Goal: Check status: Check status

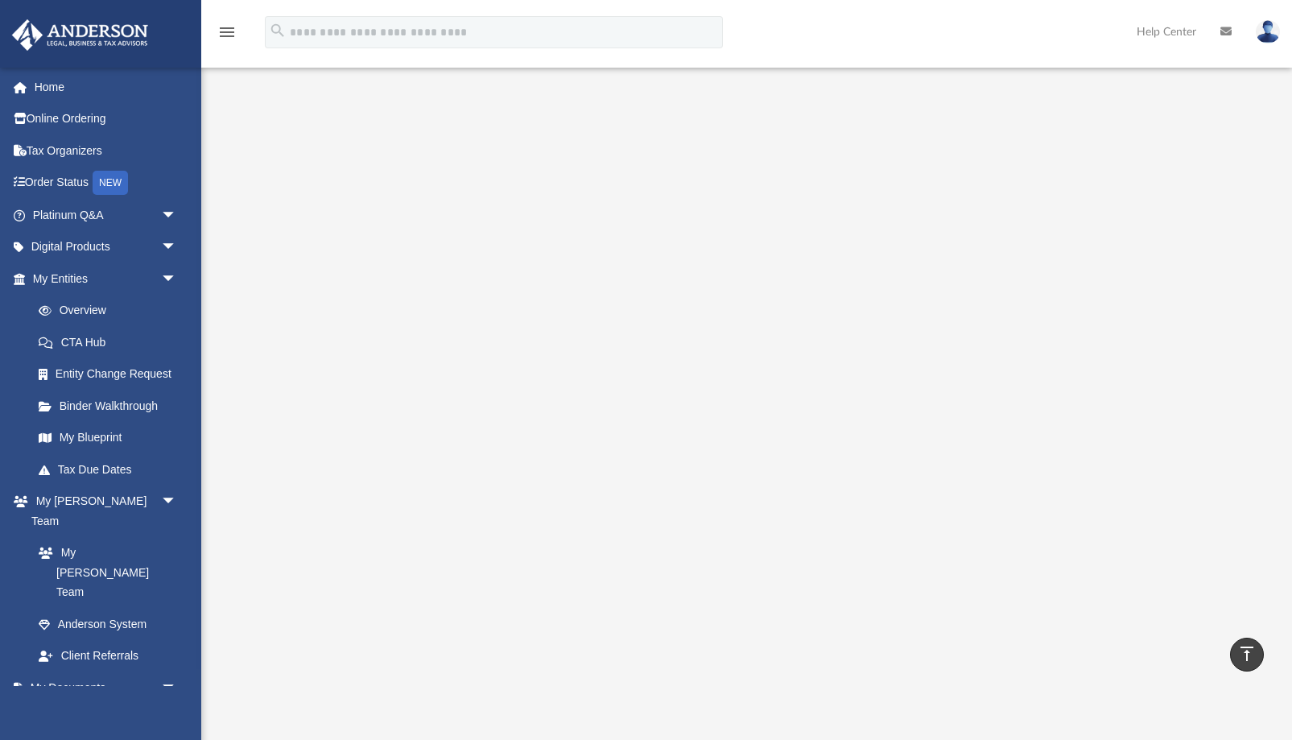
scroll to position [328, 0]
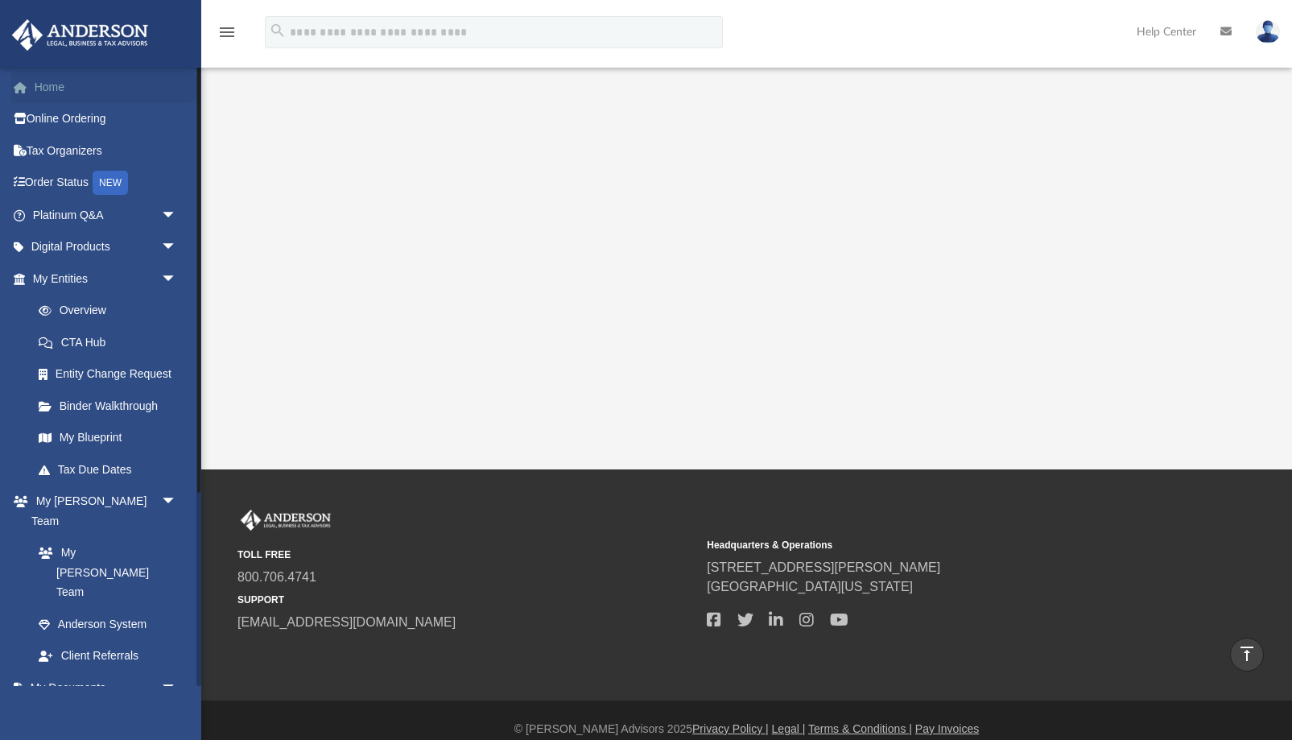
click at [42, 80] on link "Home" at bounding box center [106, 87] width 190 height 32
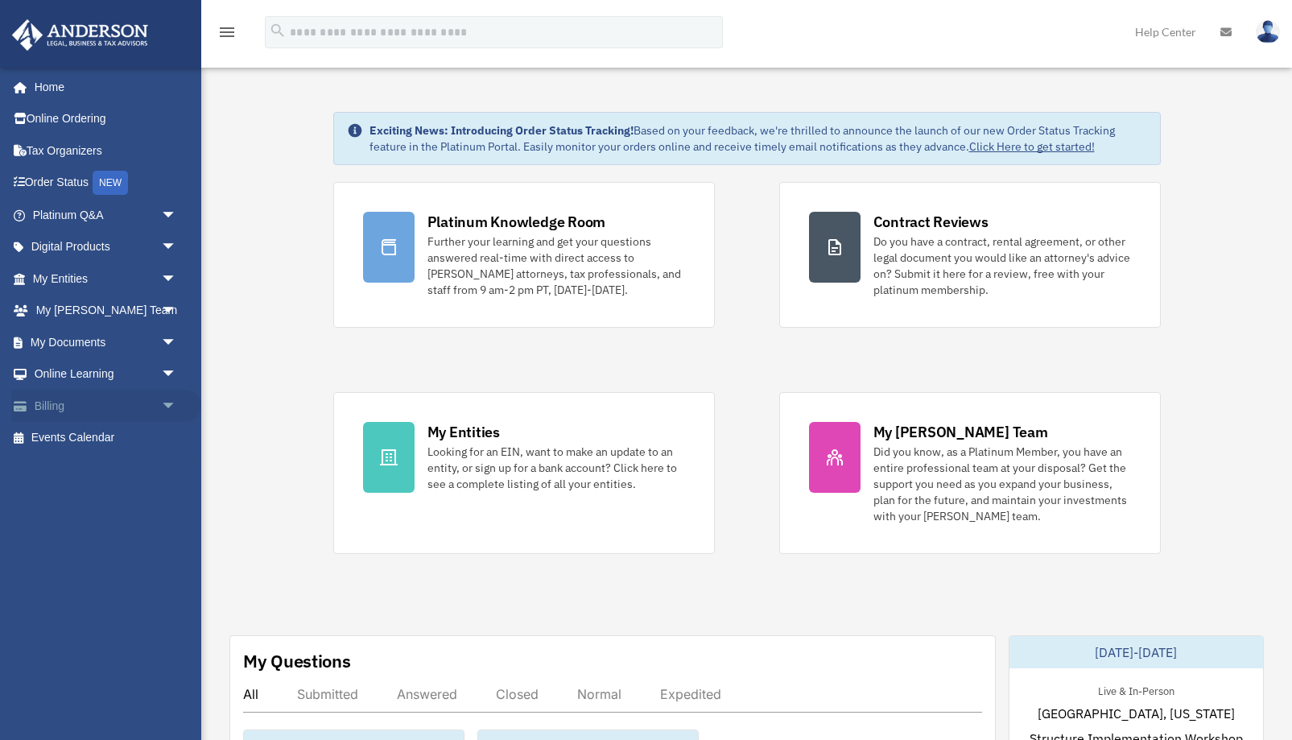
click at [51, 407] on link "Billing arrow_drop_down" at bounding box center [106, 405] width 190 height 32
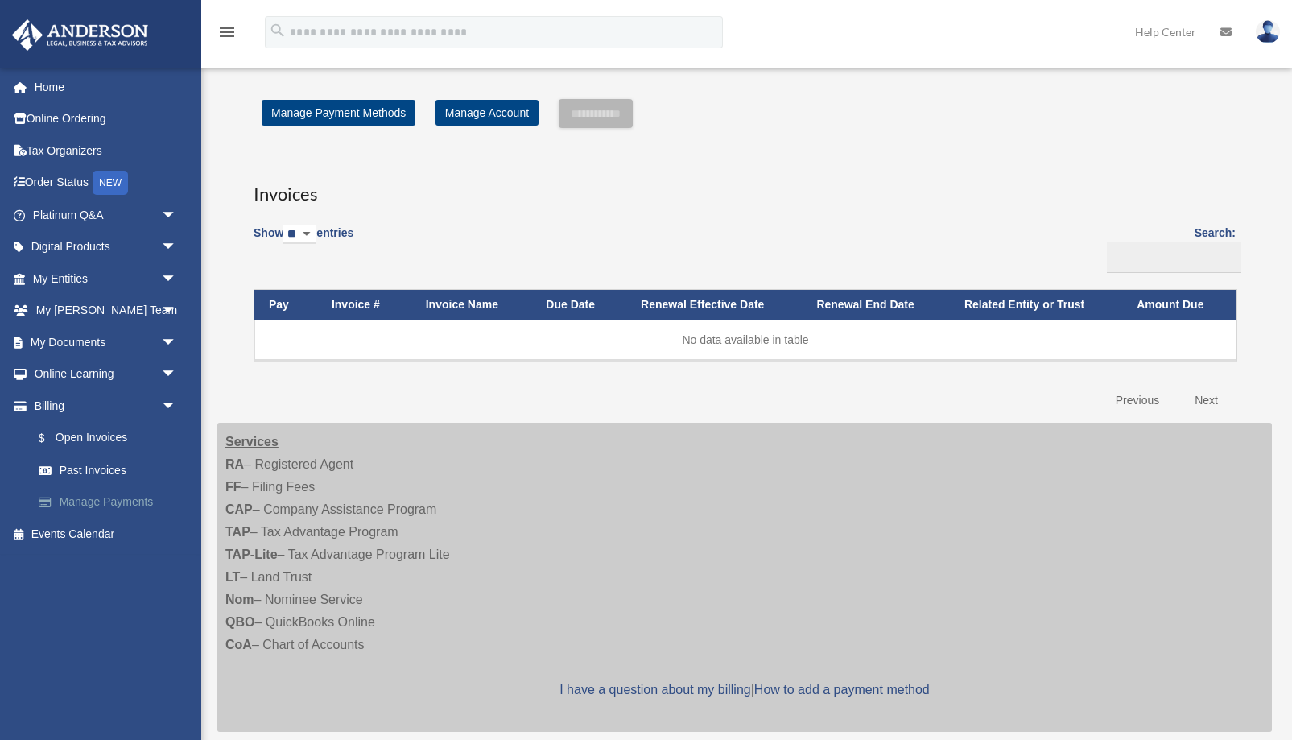
click at [71, 505] on link "Manage Payments" at bounding box center [112, 502] width 179 height 32
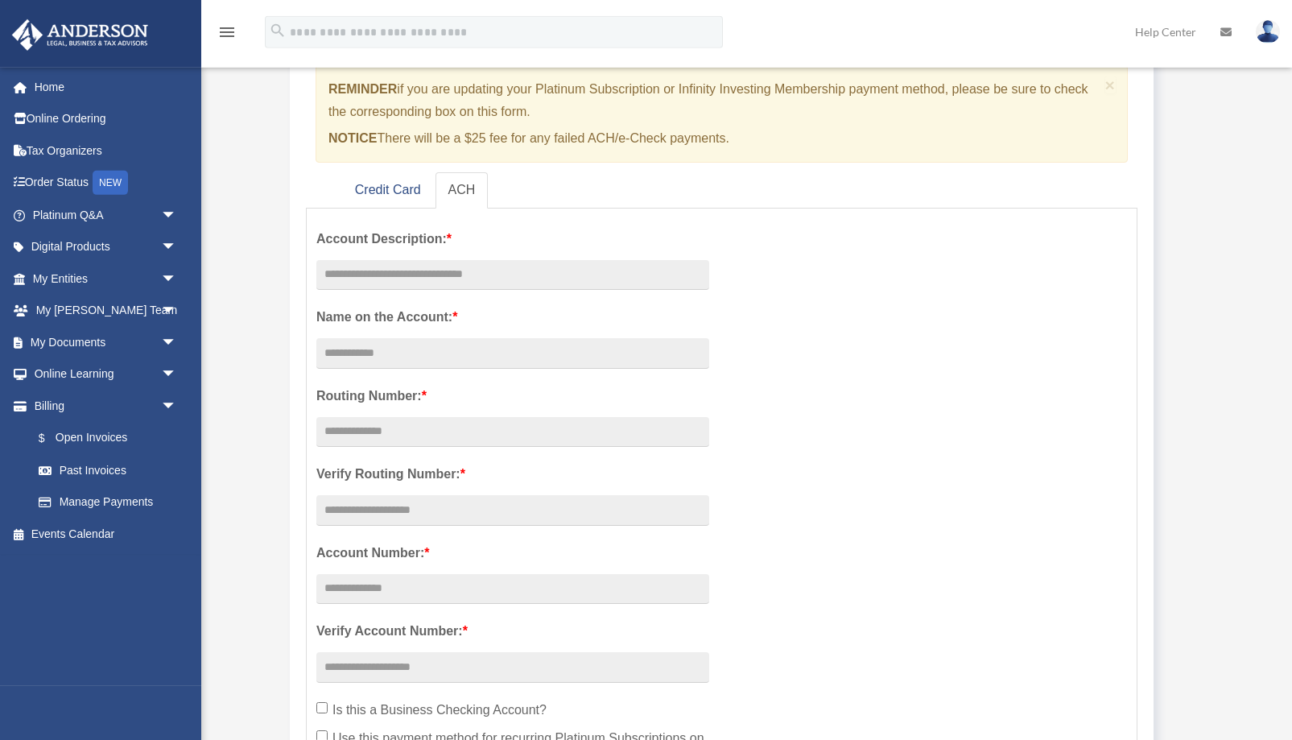
scroll to position [164, 0]
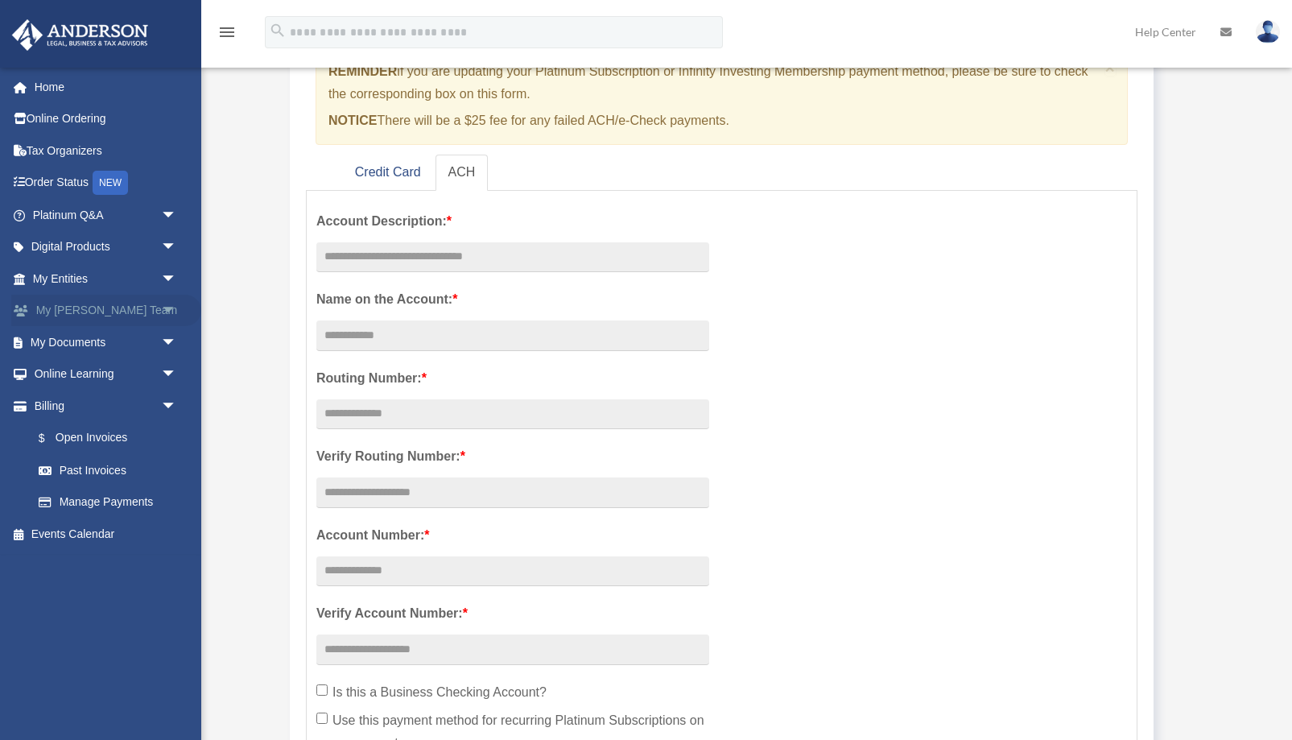
click at [70, 307] on link "My Anderson Team arrow_drop_down" at bounding box center [106, 311] width 190 height 32
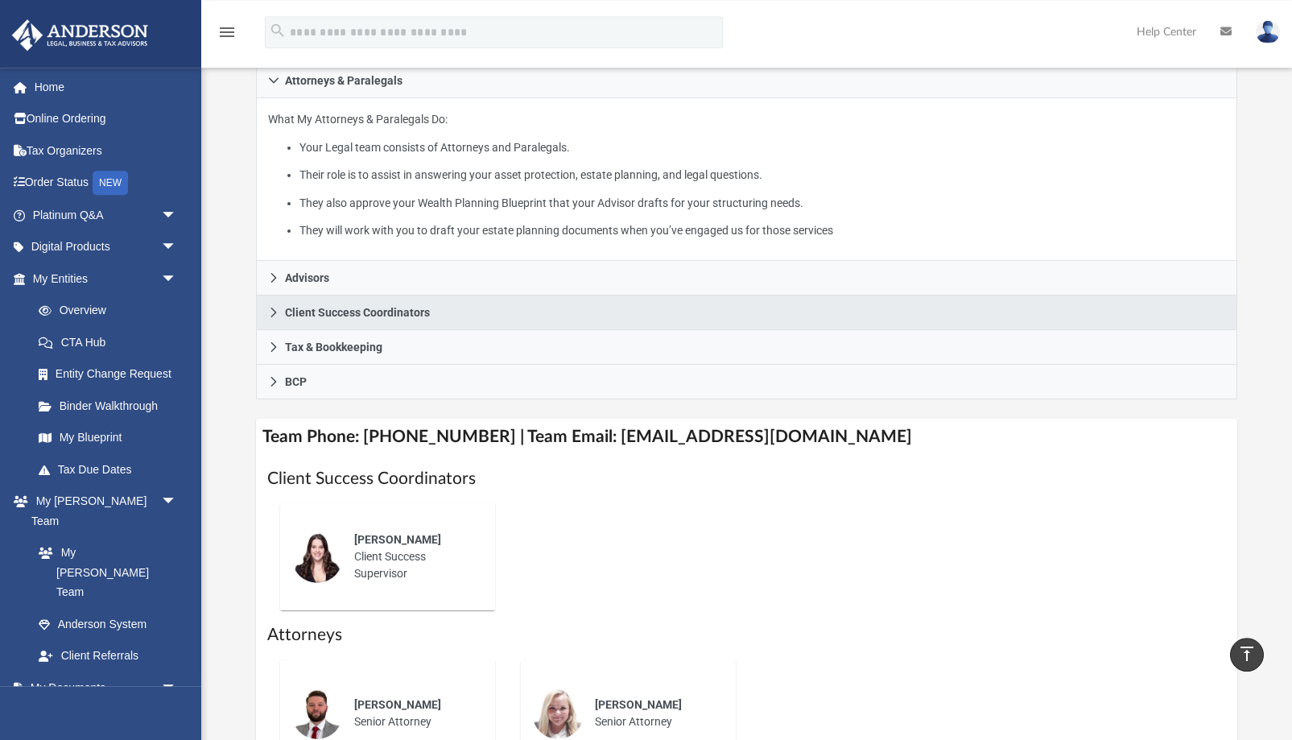
scroll to position [164, 0]
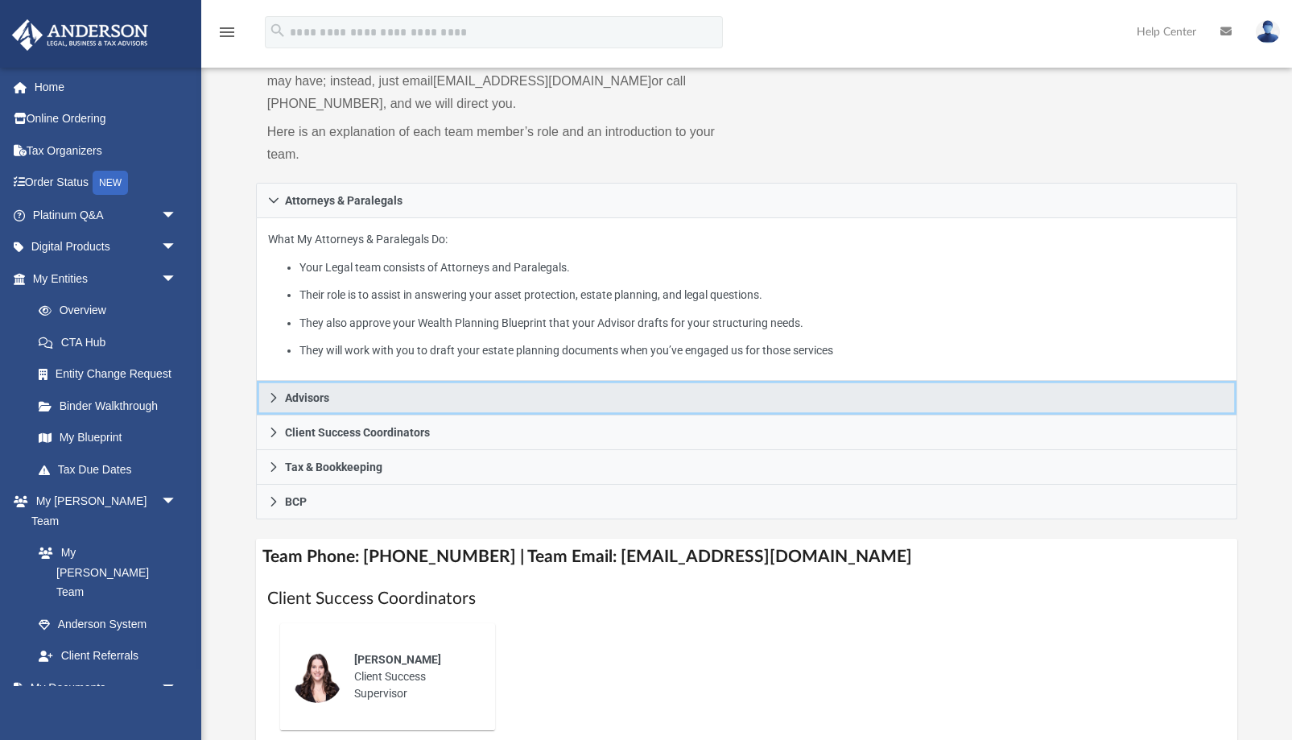
click at [372, 399] on link "Advisors" at bounding box center [747, 398] width 982 height 35
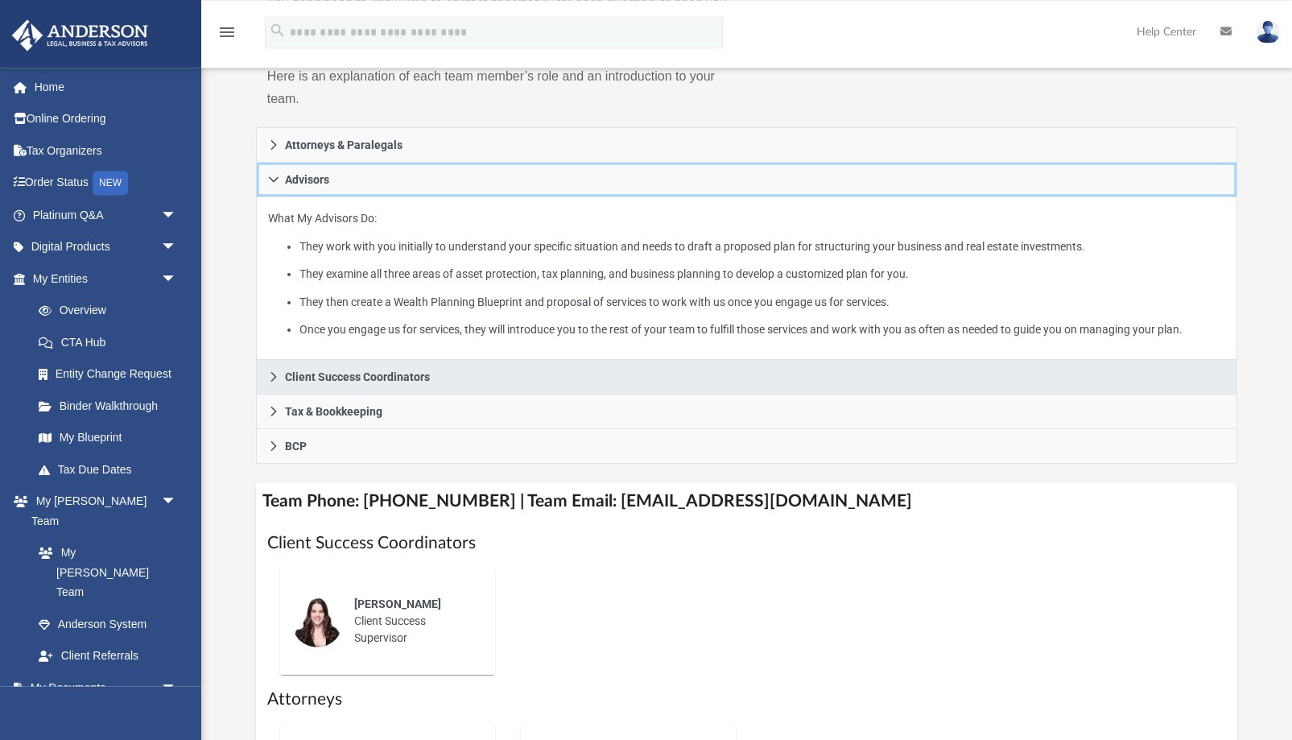
scroll to position [246, 0]
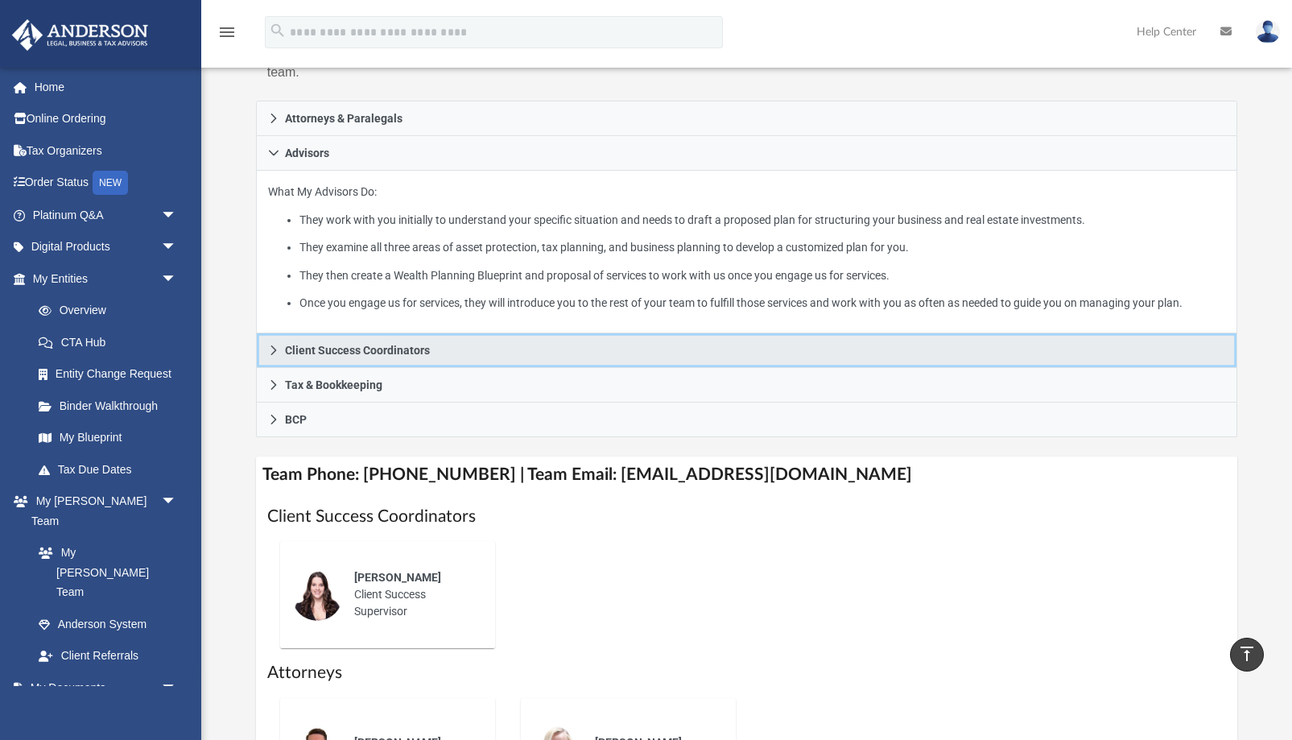
click at [414, 355] on span "Client Success Coordinators" at bounding box center [357, 349] width 145 height 11
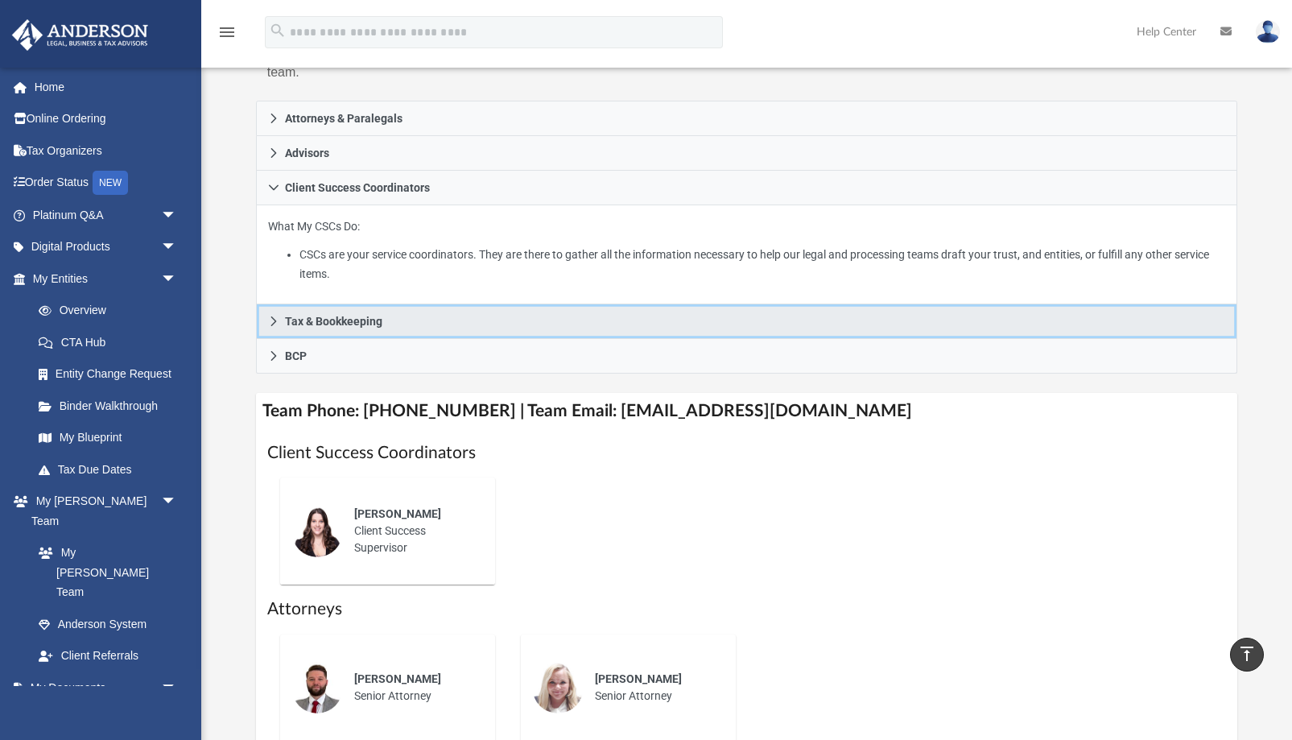
click at [412, 327] on link "Tax & Bookkeeping" at bounding box center [747, 321] width 982 height 35
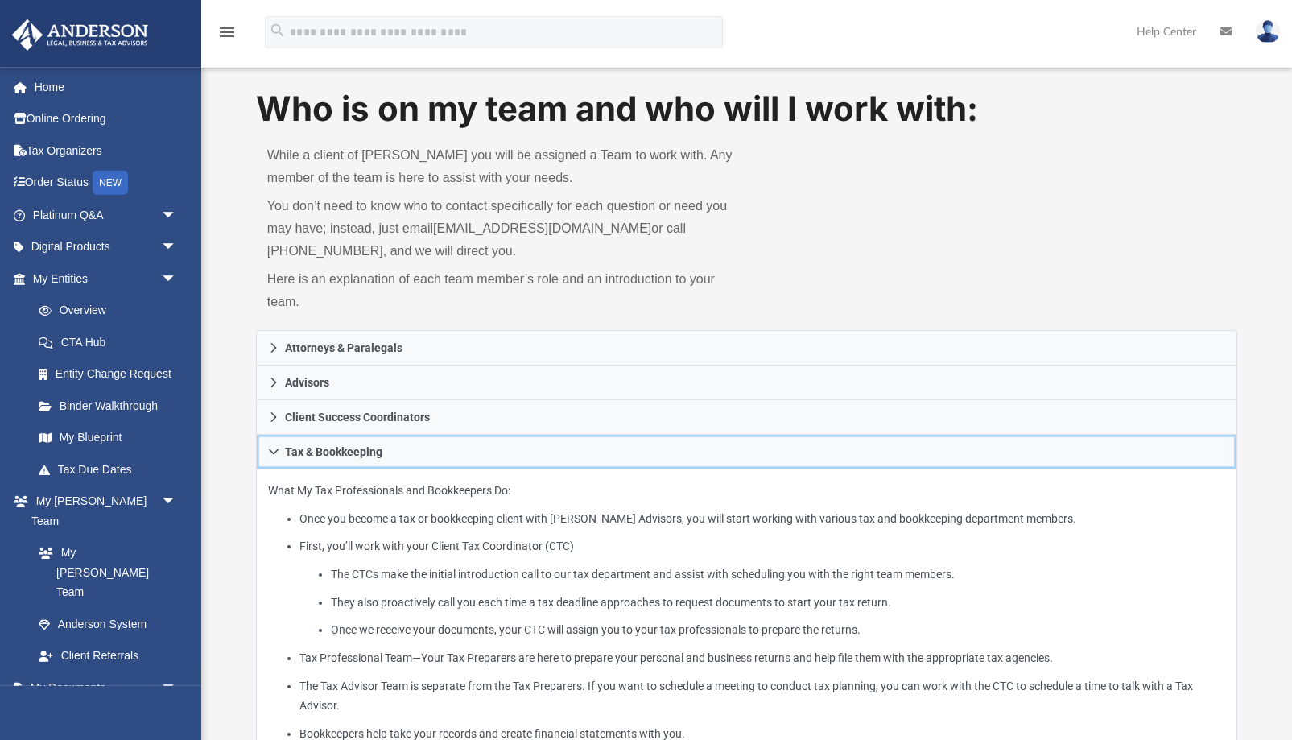
scroll to position [0, 0]
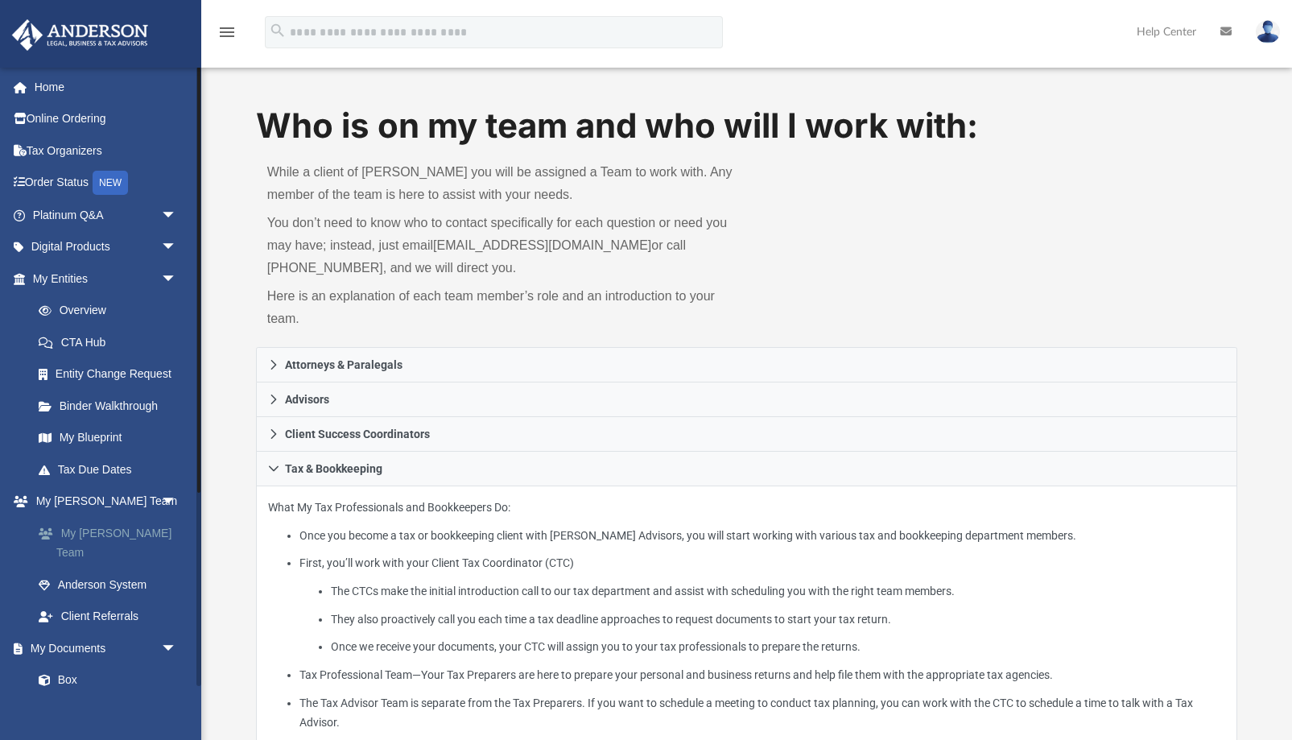
click at [124, 523] on link "My [PERSON_NAME] Team" at bounding box center [112, 542] width 179 height 51
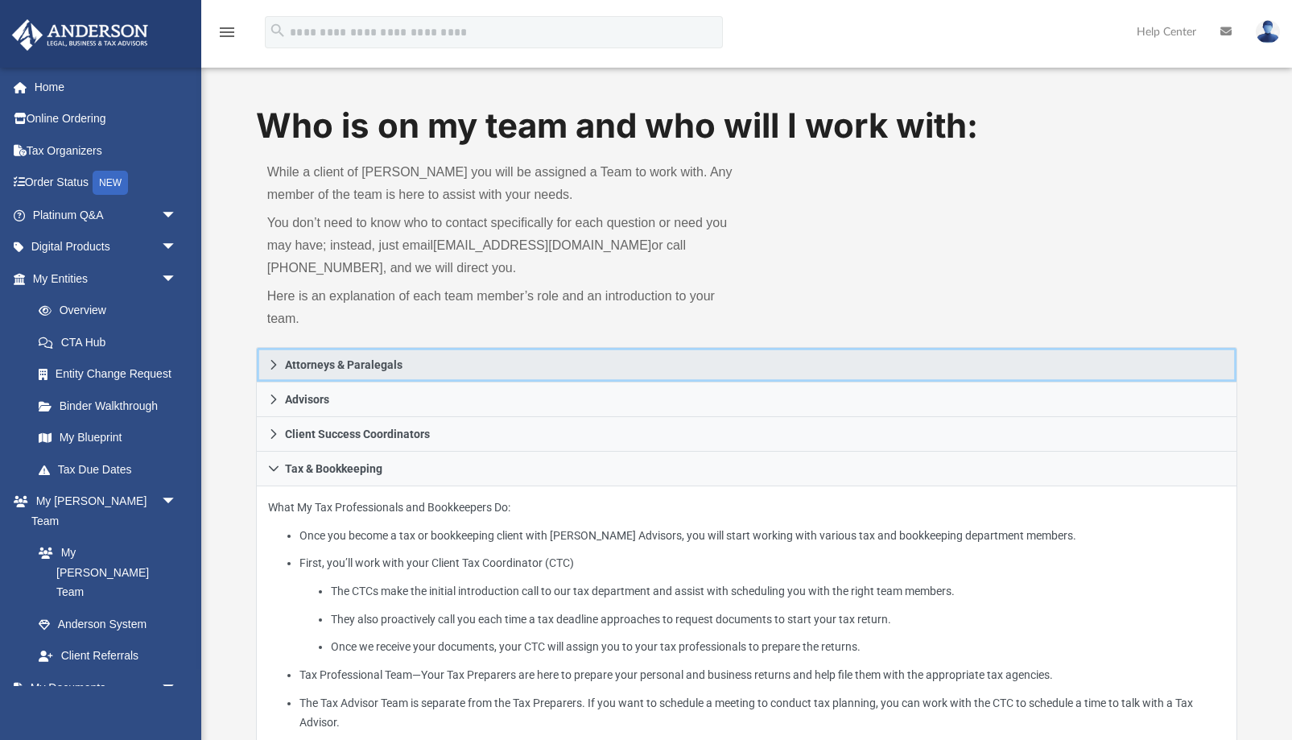
click at [291, 362] on span "Attorneys & Paralegals" at bounding box center [343, 364] width 117 height 11
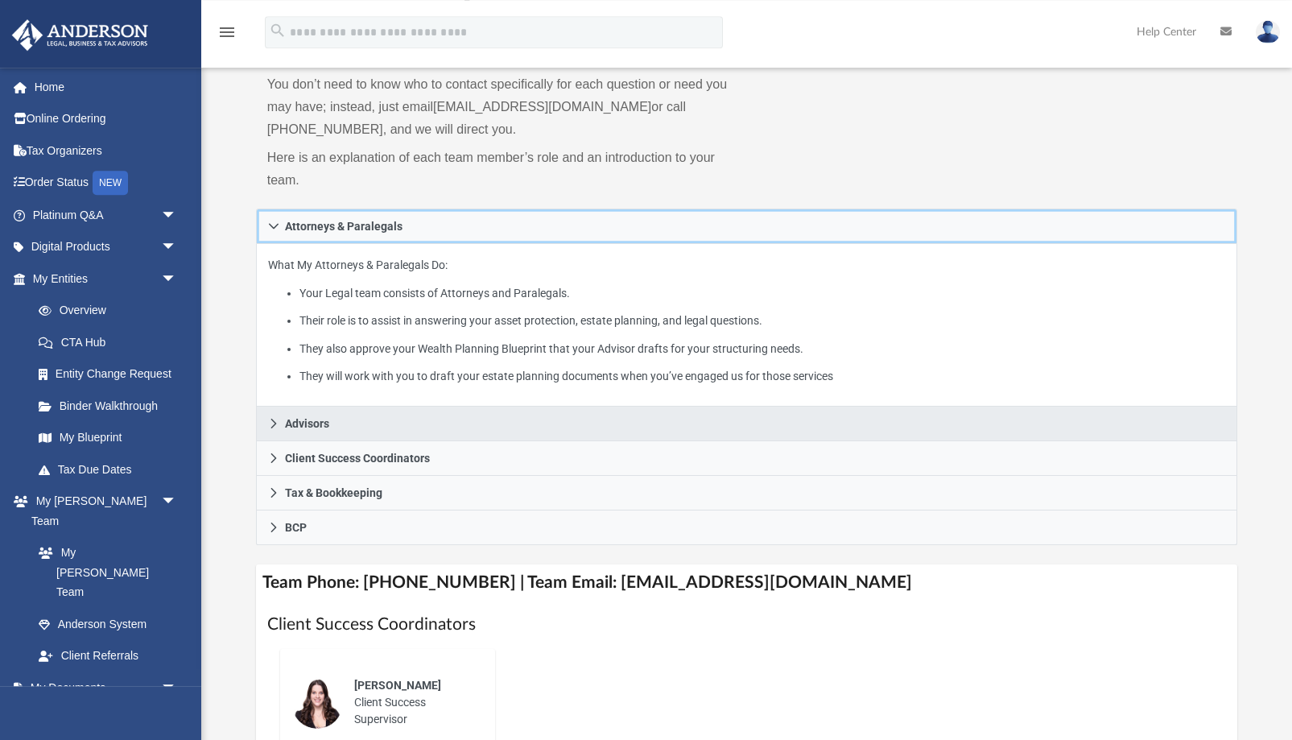
scroll to position [246, 0]
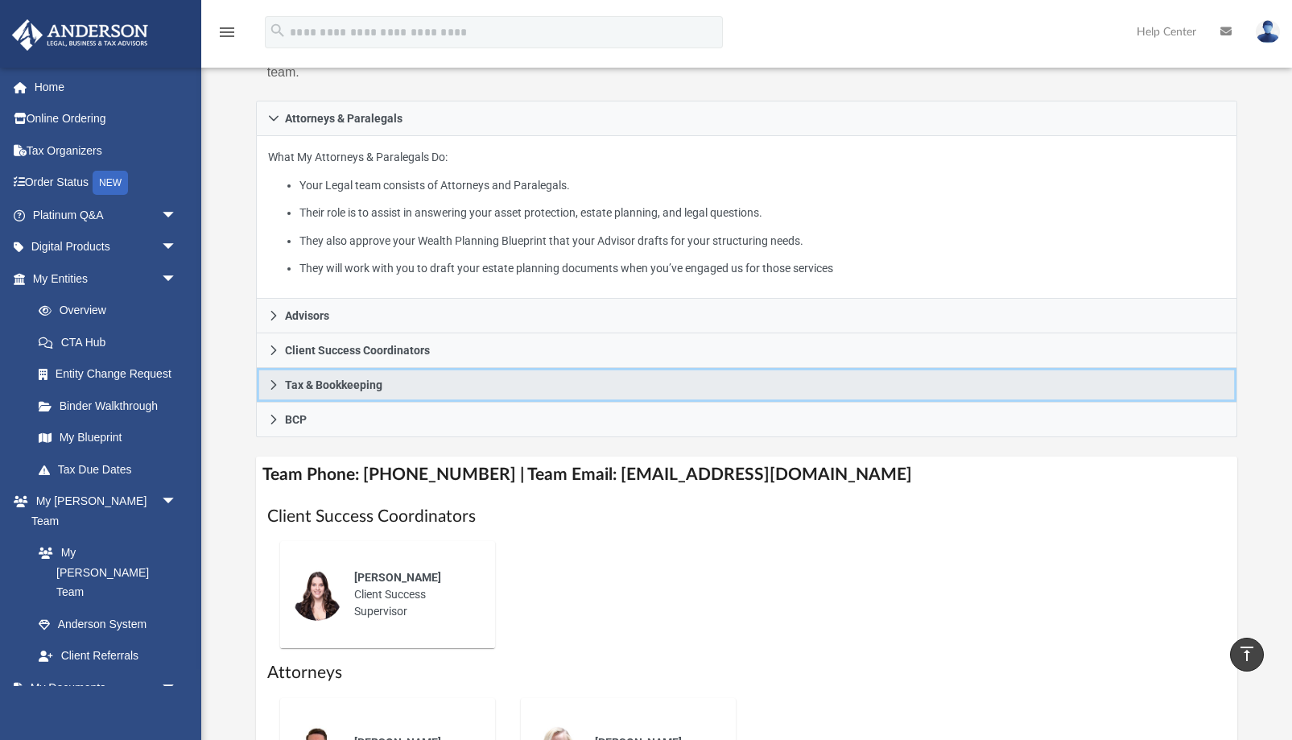
click at [324, 376] on link "Tax & Bookkeeping" at bounding box center [747, 385] width 982 height 35
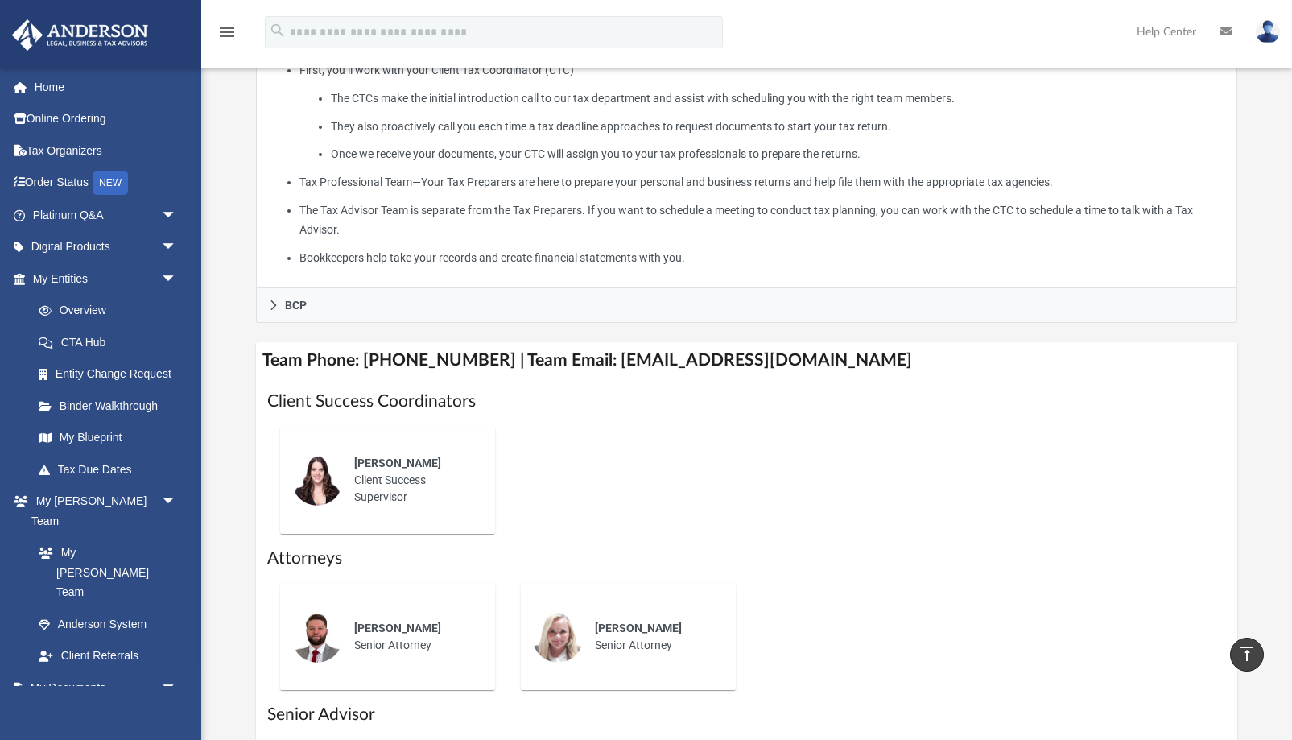
scroll to position [739, 0]
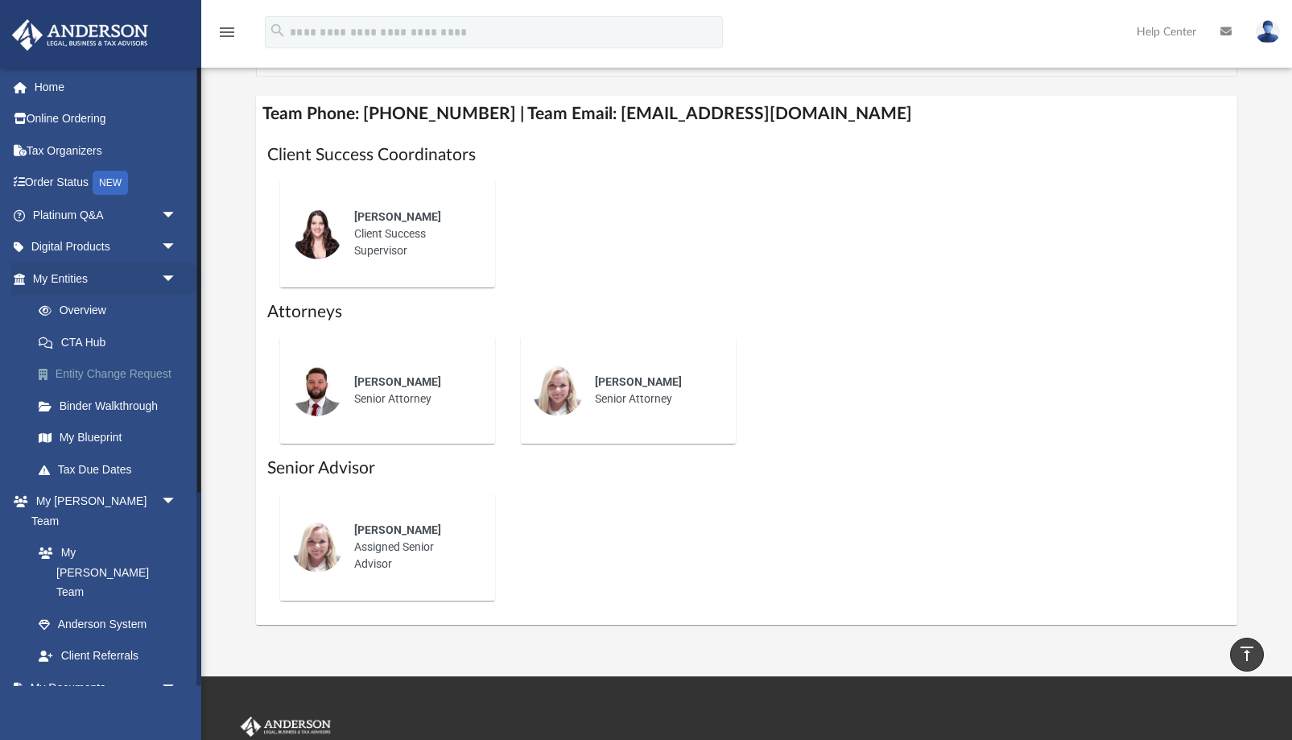
click at [118, 377] on link "Entity Change Request" at bounding box center [112, 374] width 179 height 32
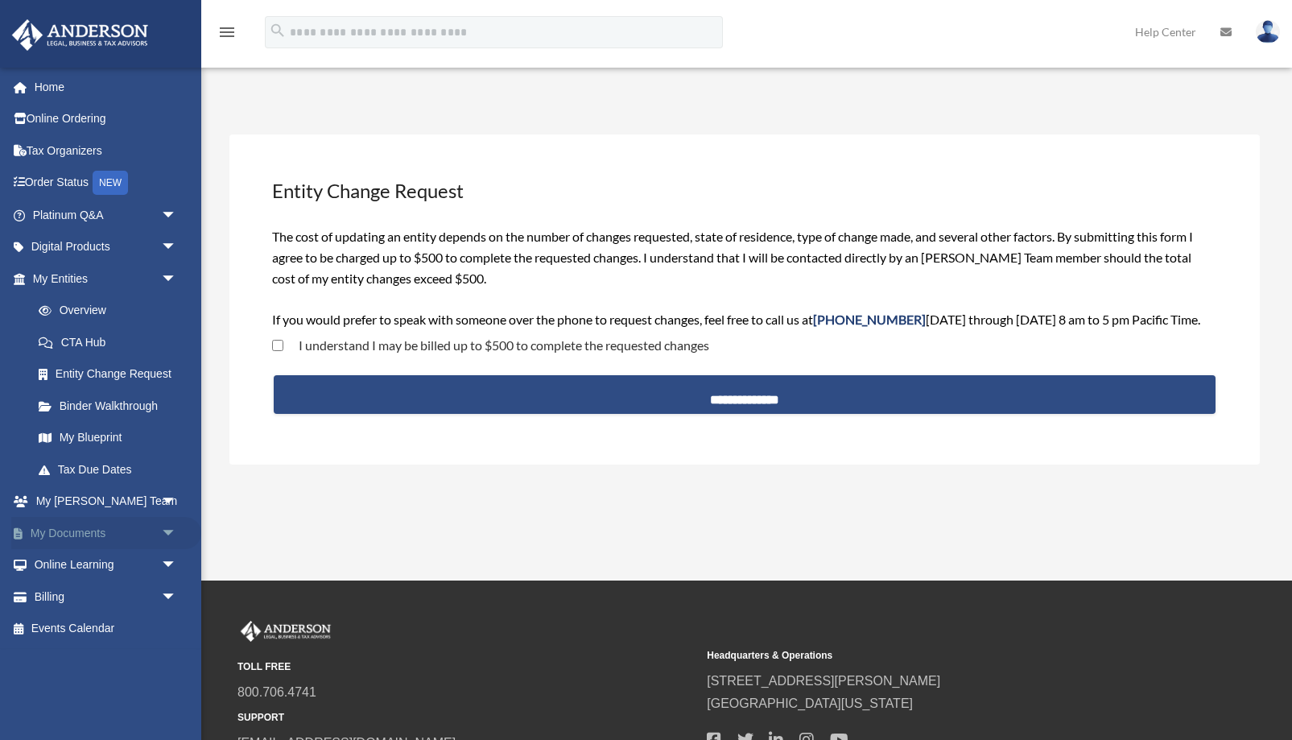
click at [80, 530] on link "My Documents arrow_drop_down" at bounding box center [106, 533] width 190 height 32
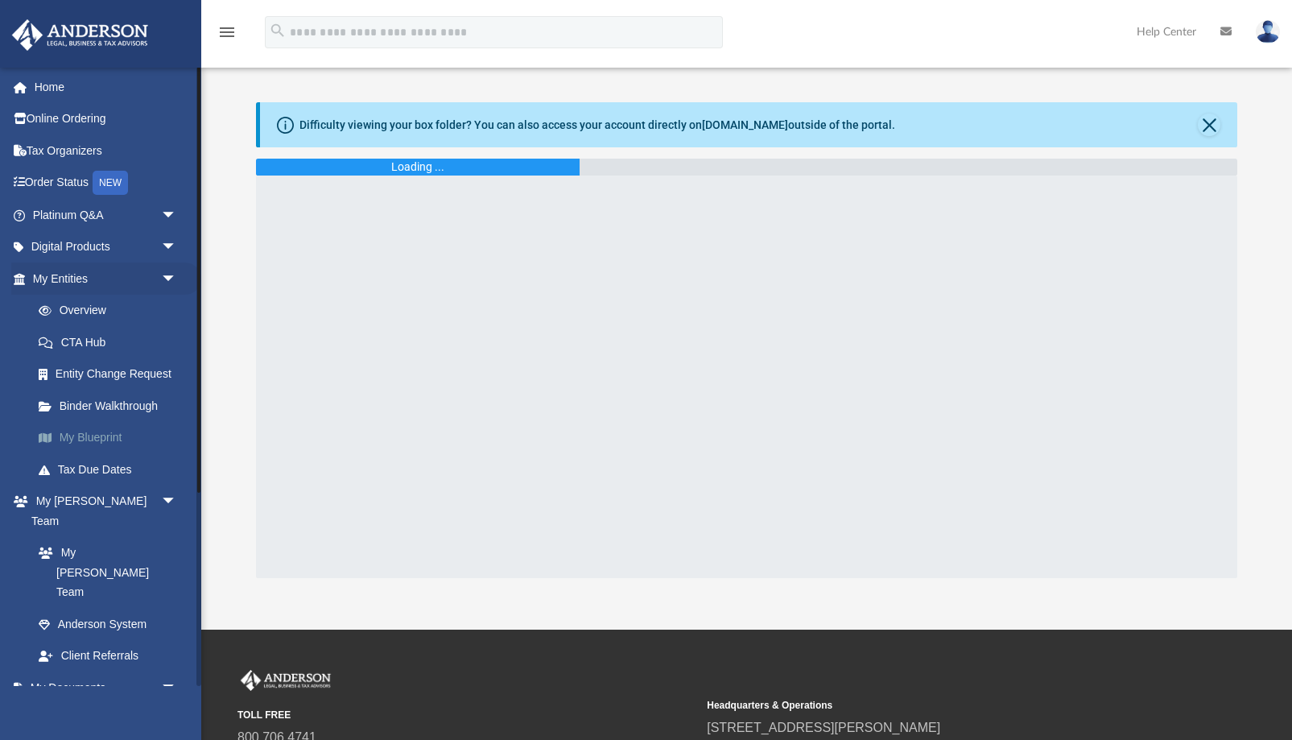
click at [80, 438] on link "My Blueprint" at bounding box center [112, 438] width 179 height 32
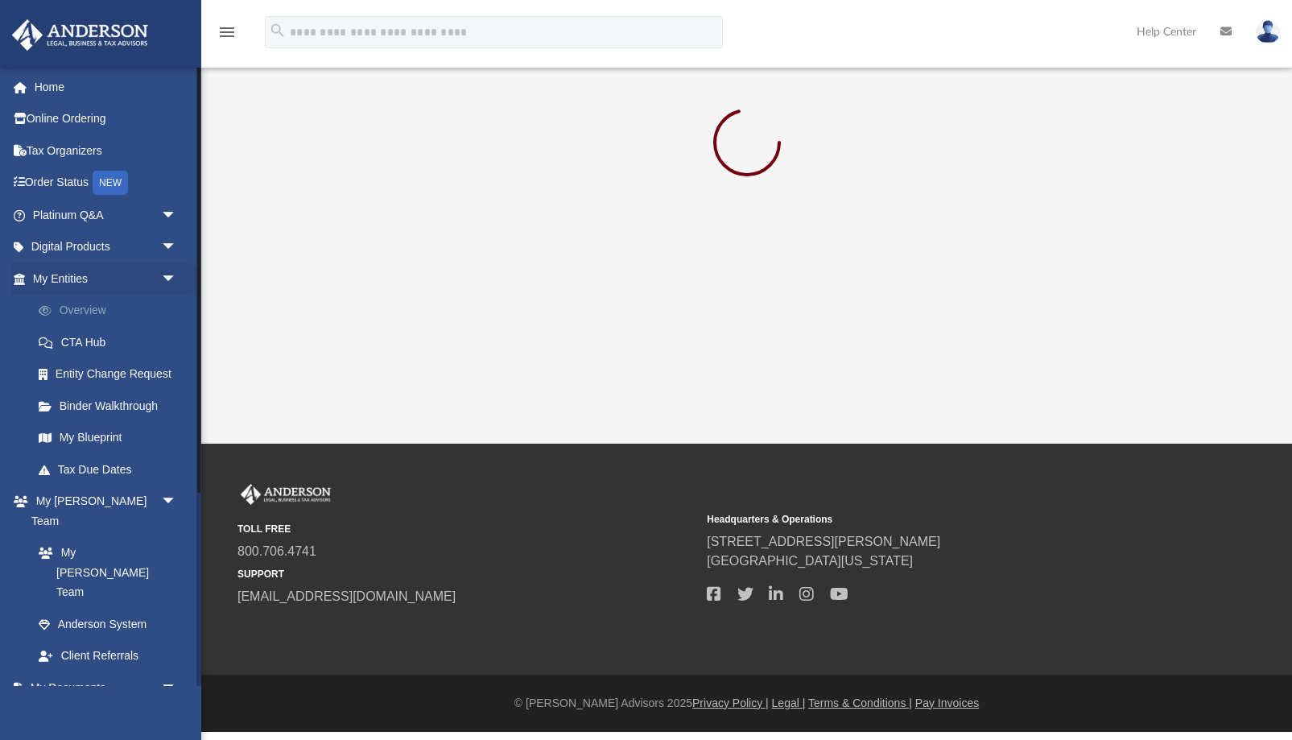
click at [80, 307] on link "Overview" at bounding box center [112, 311] width 179 height 32
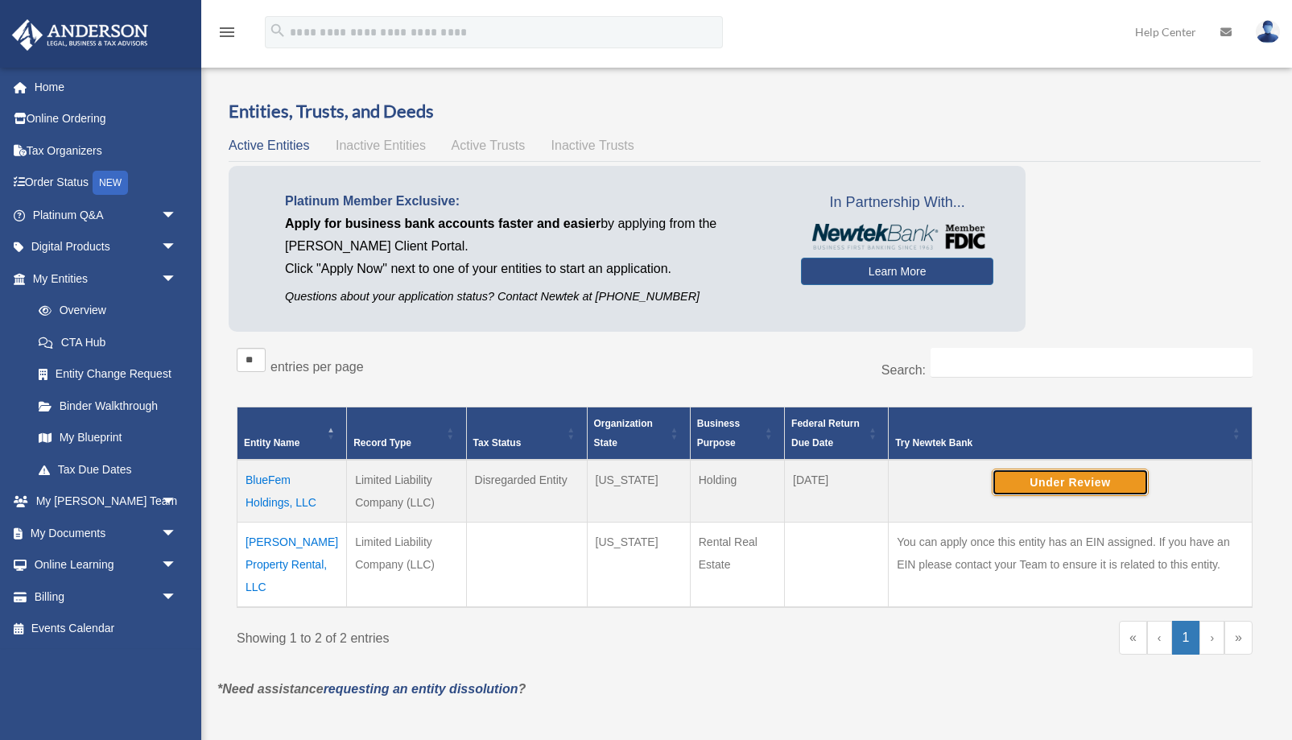
click at [1069, 485] on button "Under Review" at bounding box center [1069, 481] width 157 height 27
